Goal: Information Seeking & Learning: Learn about a topic

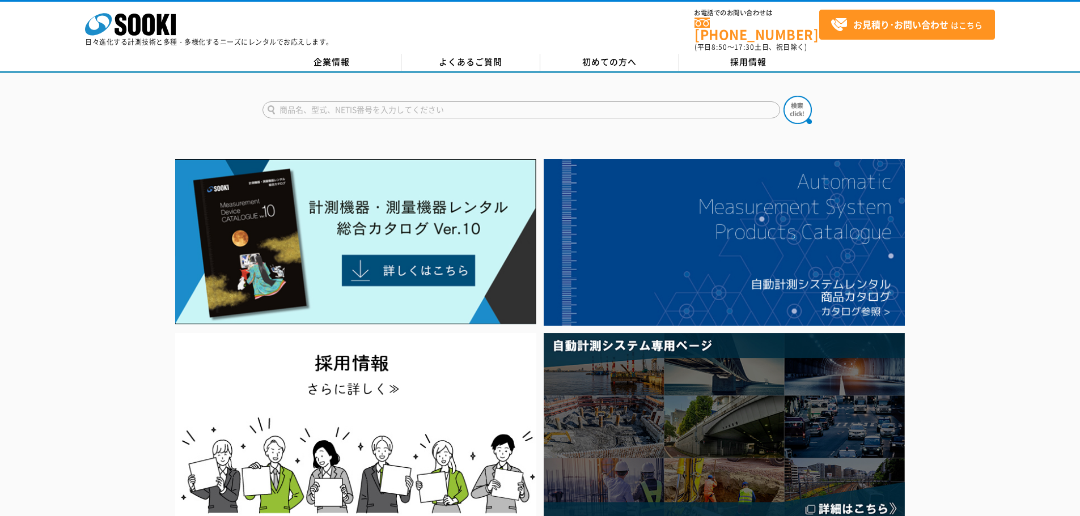
click at [418, 104] on input "text" at bounding box center [521, 109] width 518 height 17
type input "NSR"
click at [783, 96] on button at bounding box center [797, 110] width 28 height 28
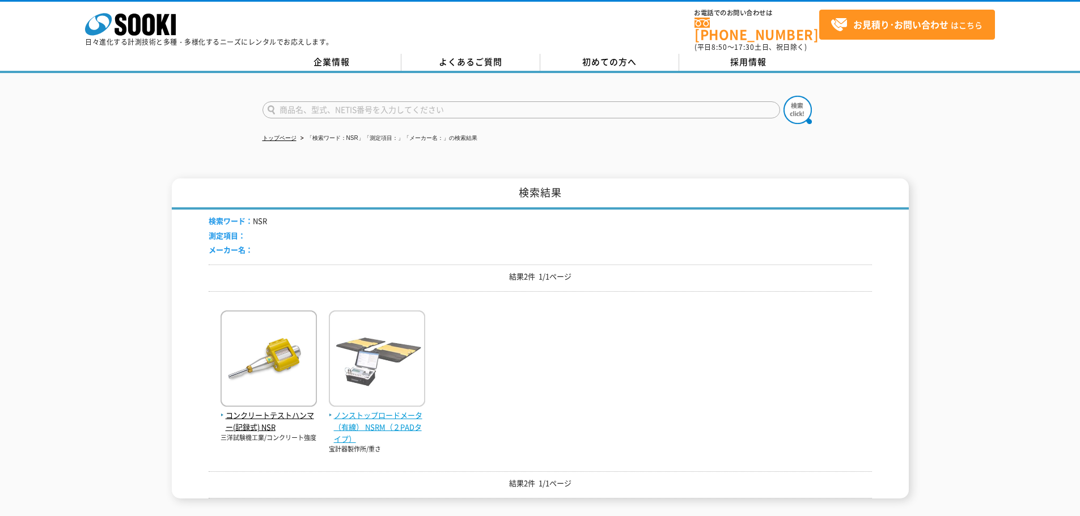
scroll to position [57, 0]
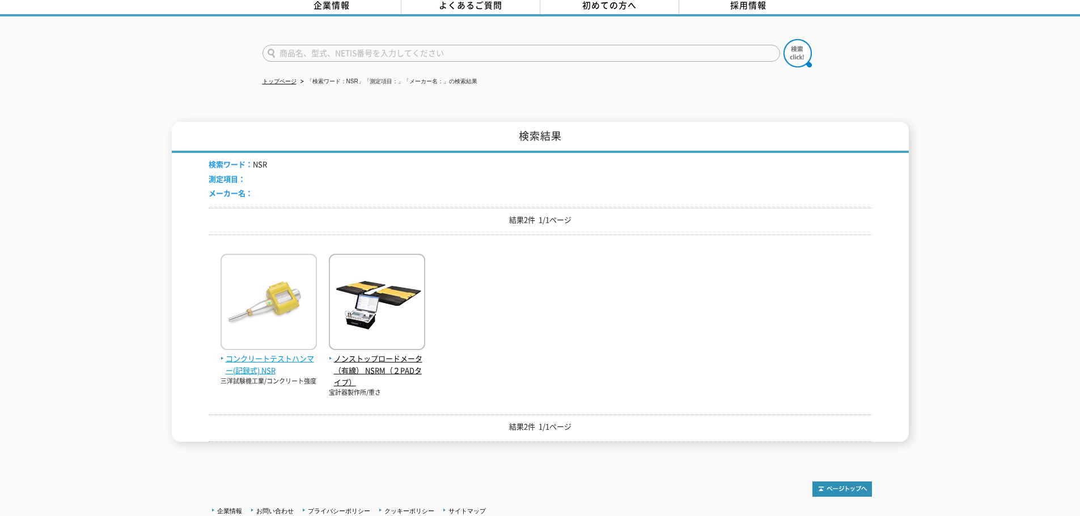
click at [274, 299] on img at bounding box center [269, 303] width 96 height 99
